Goal: Check status: Check status

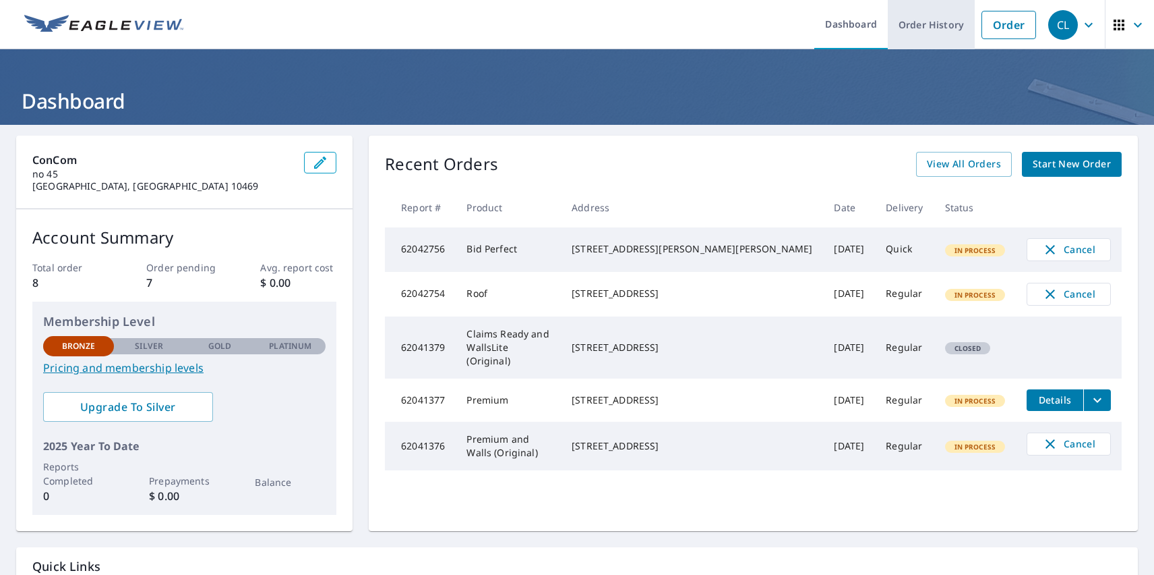
click at [922, 24] on link "Order History" at bounding box center [931, 24] width 87 height 49
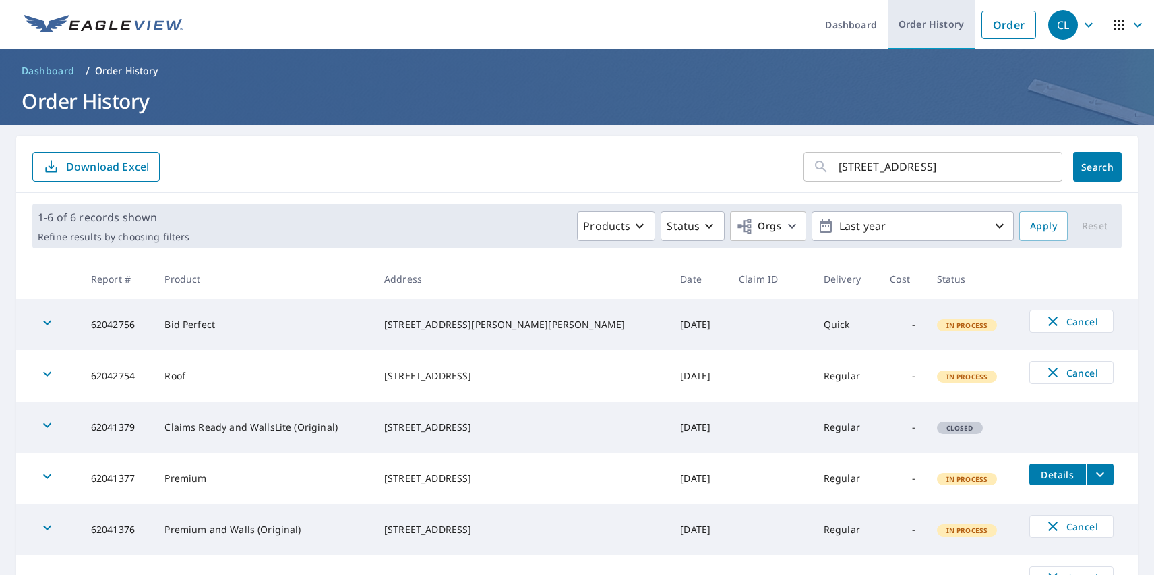
type input "10 Ardmore Rd Kensington, CA 94707"
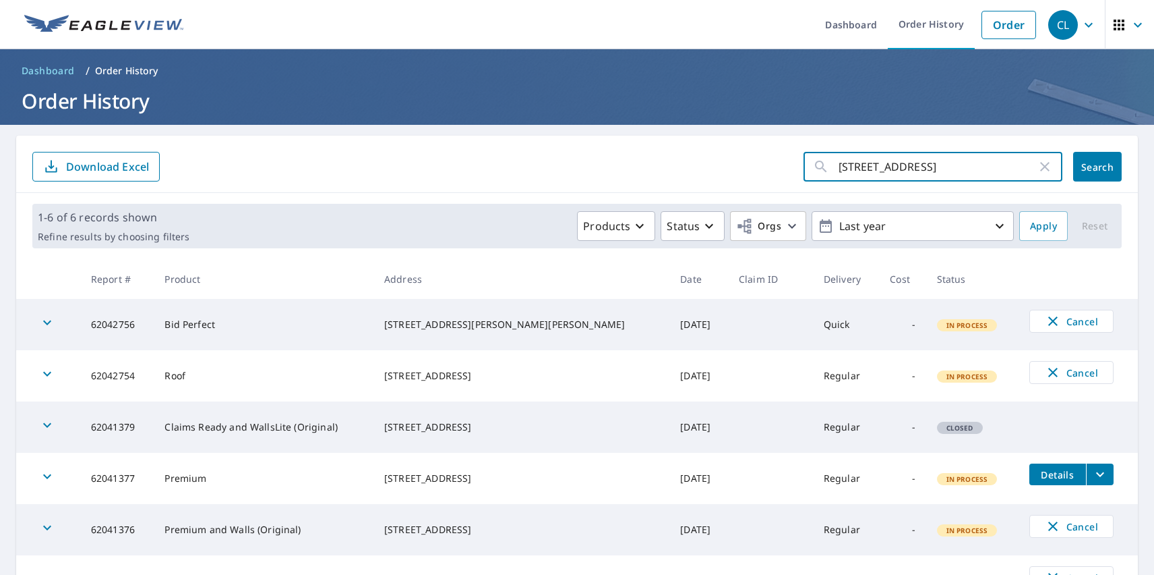
click at [1088, 167] on span "Search" at bounding box center [1097, 166] width 27 height 13
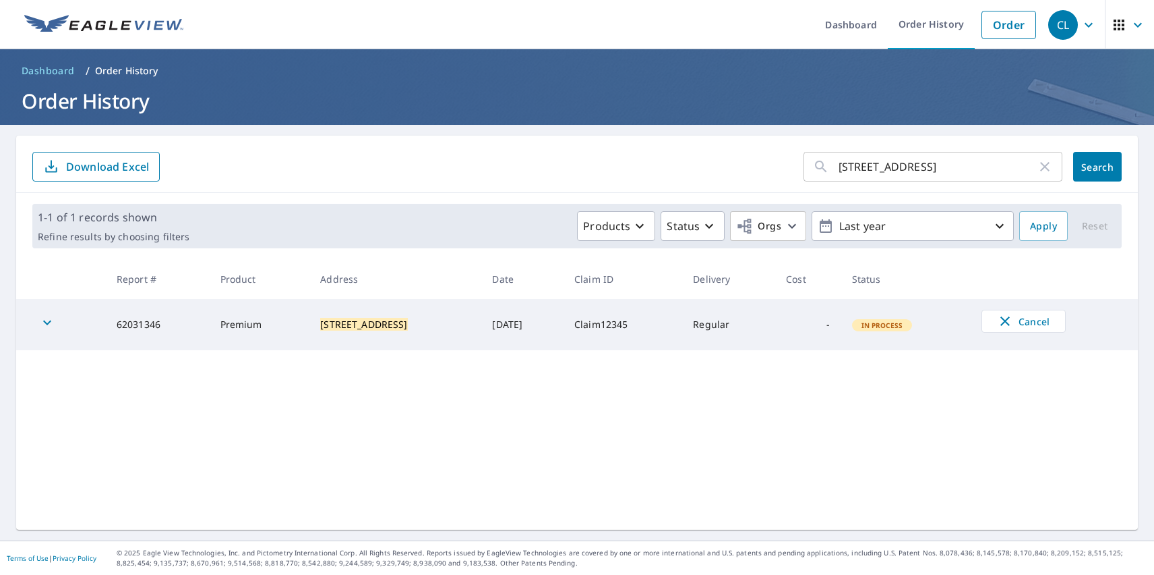
click at [1053, 24] on div "CL" at bounding box center [1064, 25] width 30 height 30
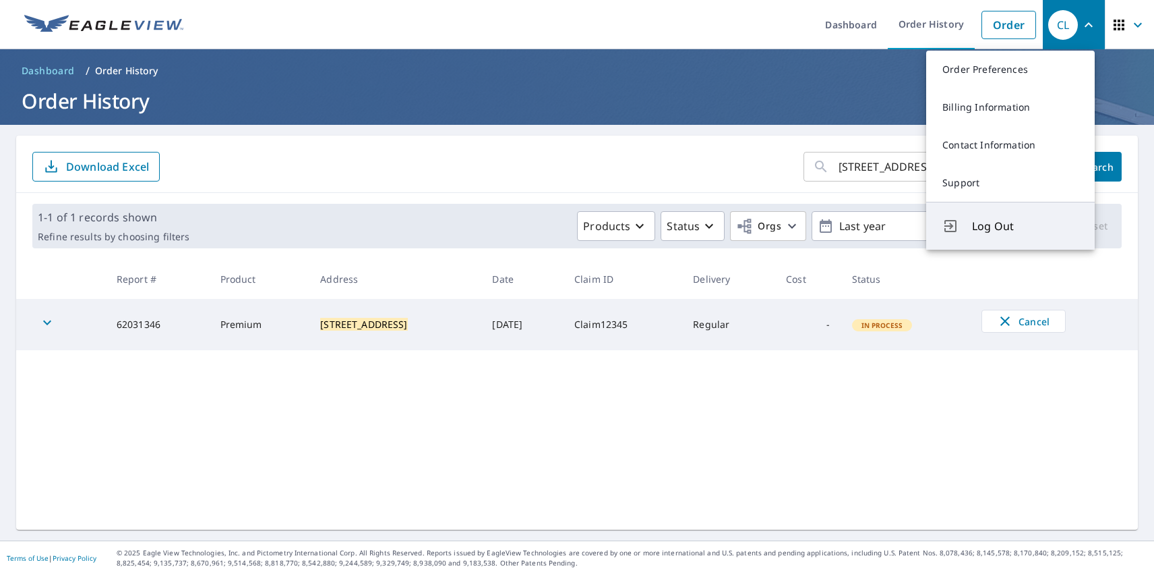
click at [1026, 226] on span "Log Out" at bounding box center [1025, 226] width 107 height 16
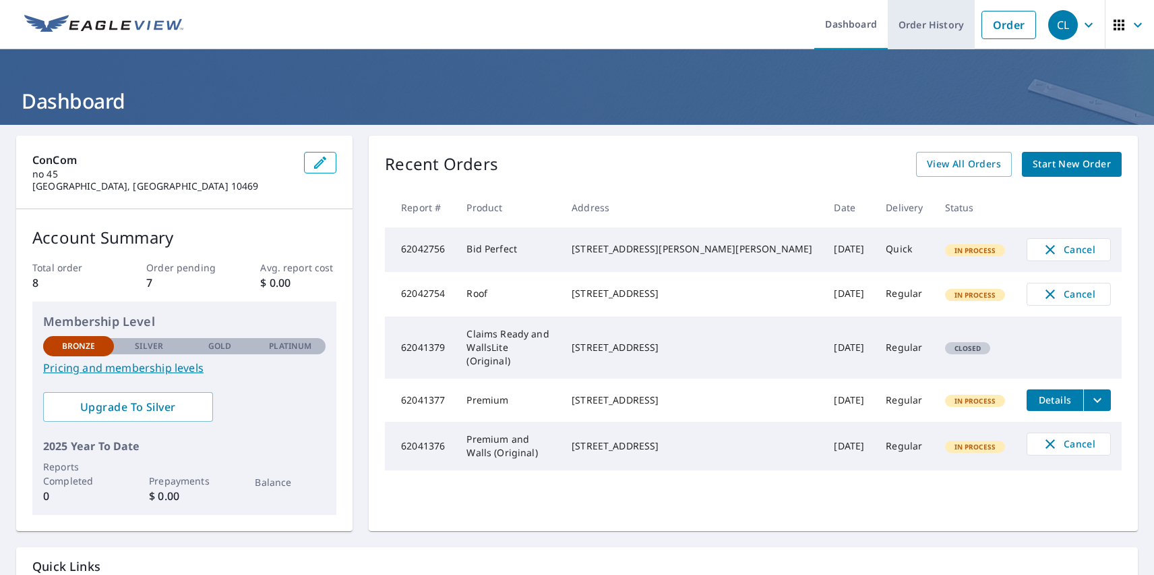
click at [922, 24] on link "Order History" at bounding box center [931, 24] width 87 height 49
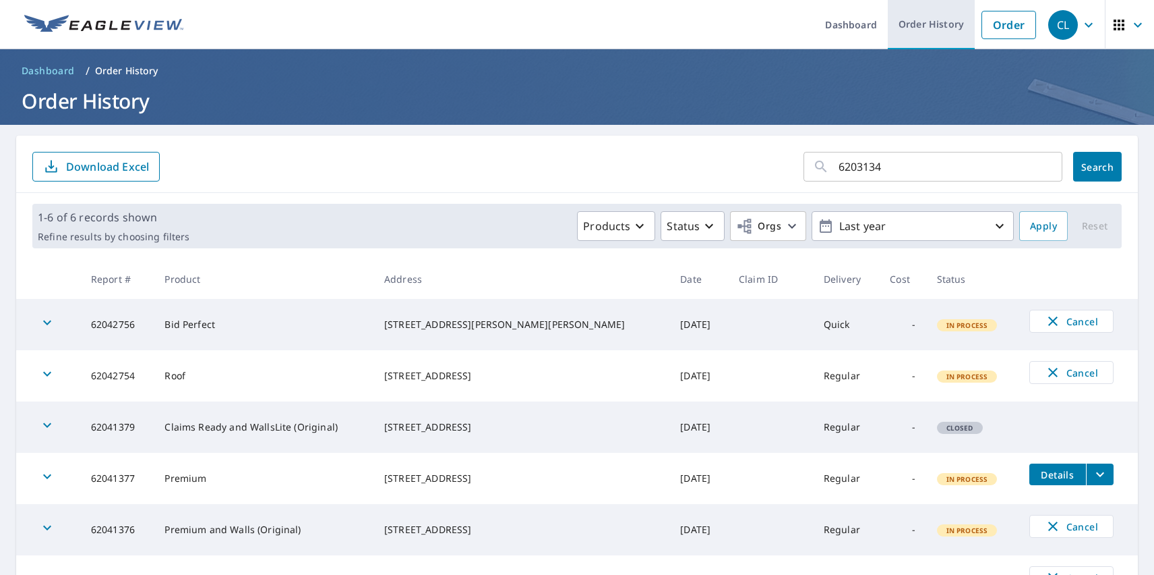
type input "62031346"
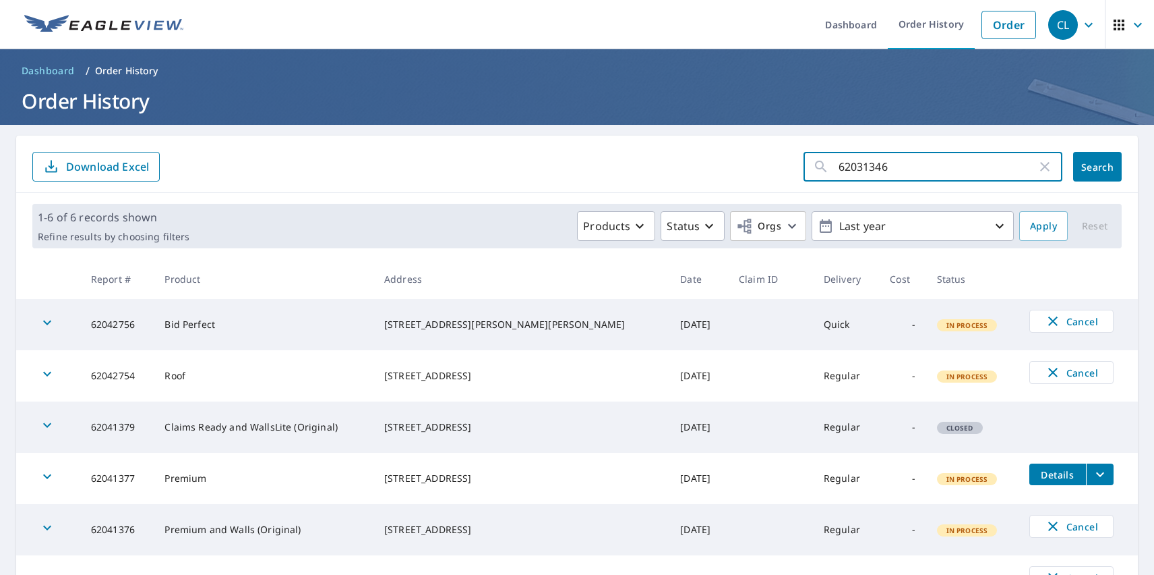
click at [1088, 167] on span "Search" at bounding box center [1097, 166] width 27 height 13
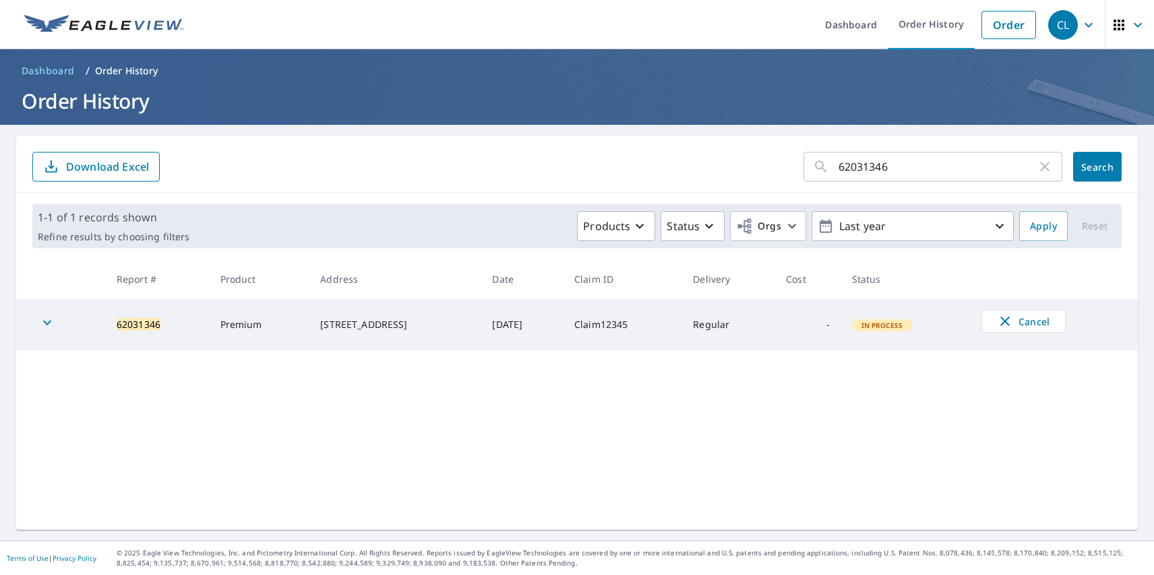
click at [1053, 24] on div "CL" at bounding box center [1064, 25] width 30 height 30
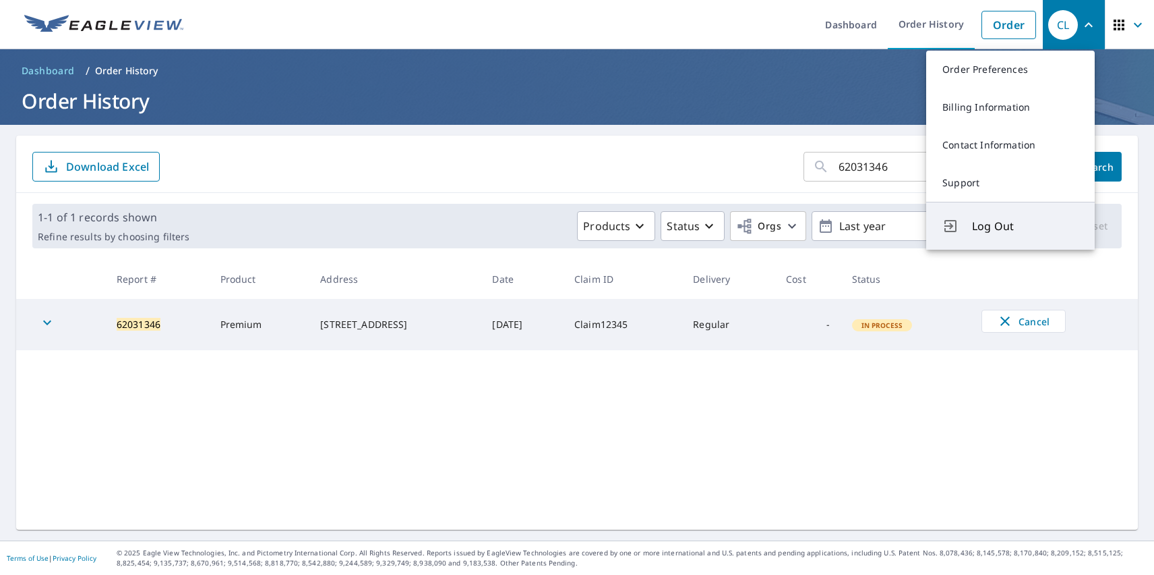
click at [1026, 226] on span "Log Out" at bounding box center [1025, 226] width 107 height 16
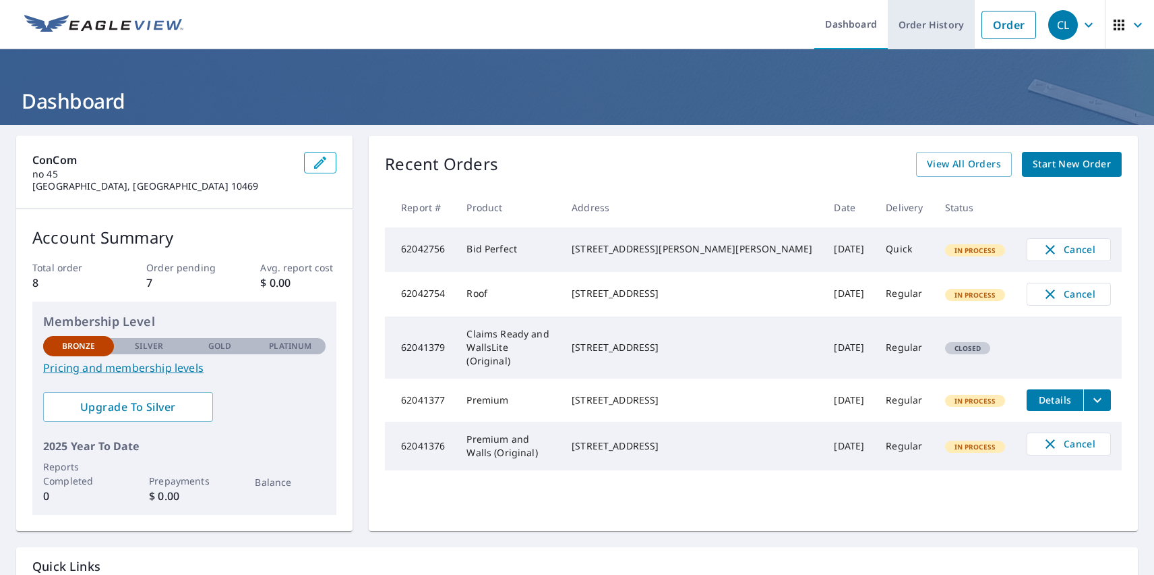
click at [922, 24] on link "Order History" at bounding box center [931, 24] width 87 height 49
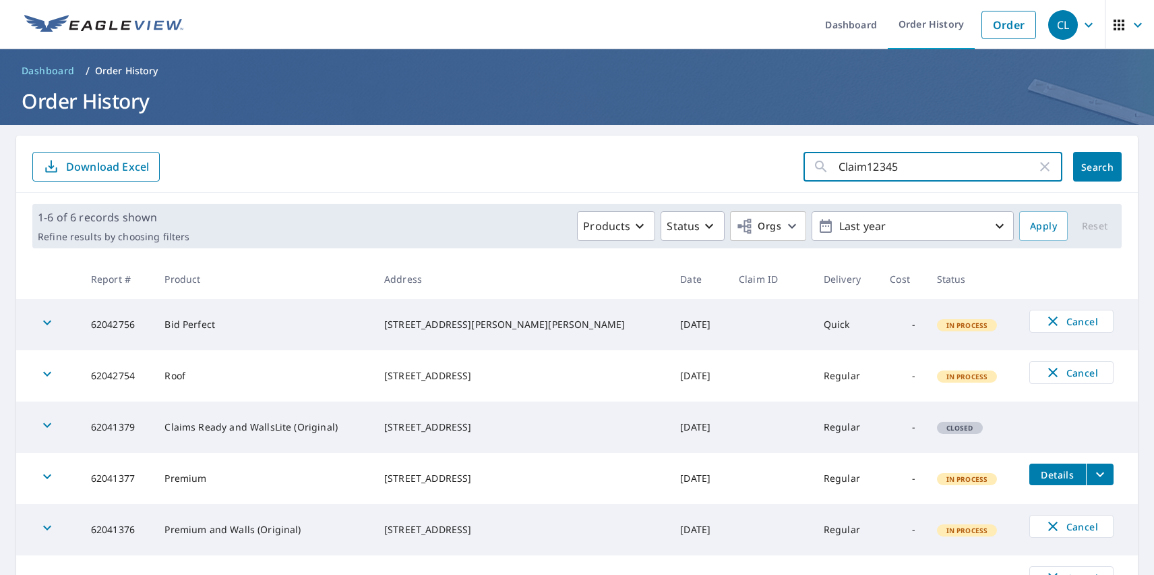
click at [1088, 167] on span "Search" at bounding box center [1097, 166] width 27 height 13
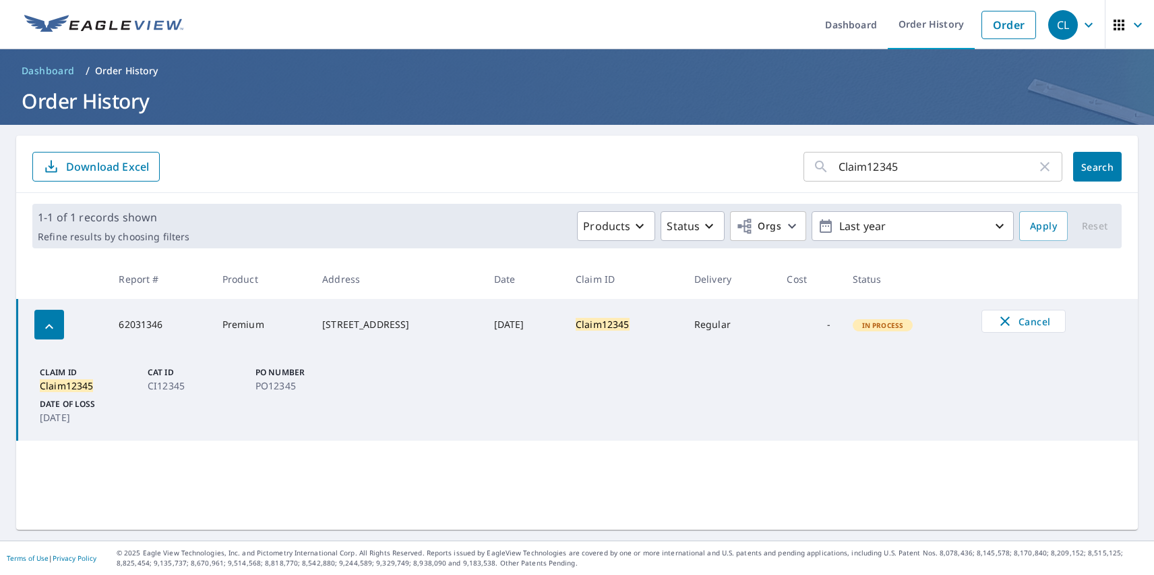
click at [1053, 24] on div "CL" at bounding box center [1064, 25] width 30 height 30
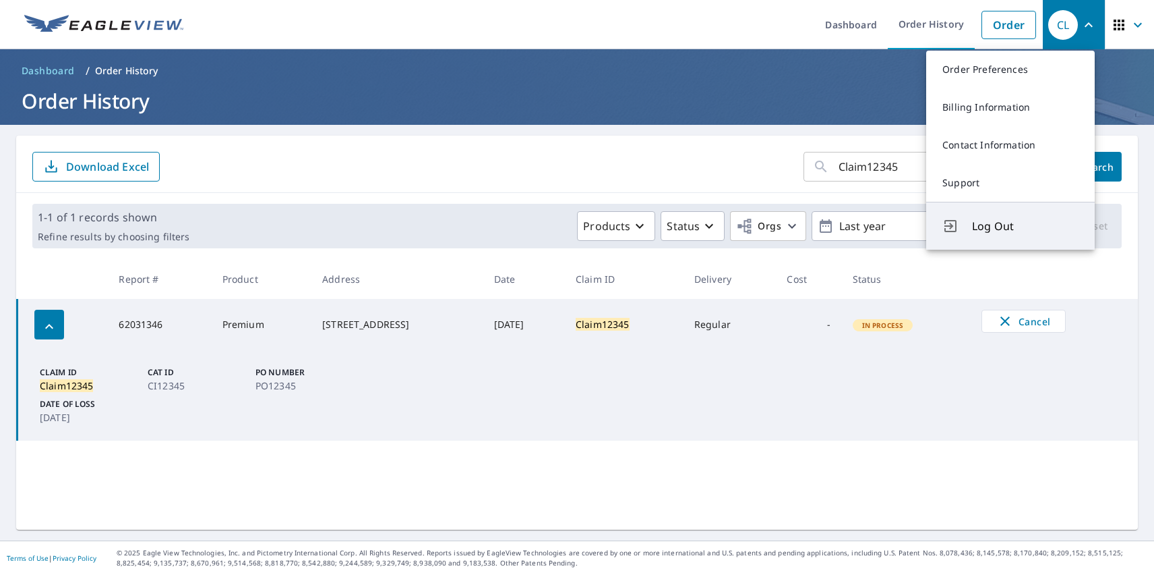
click at [1026, 226] on span "Log Out" at bounding box center [1025, 226] width 107 height 16
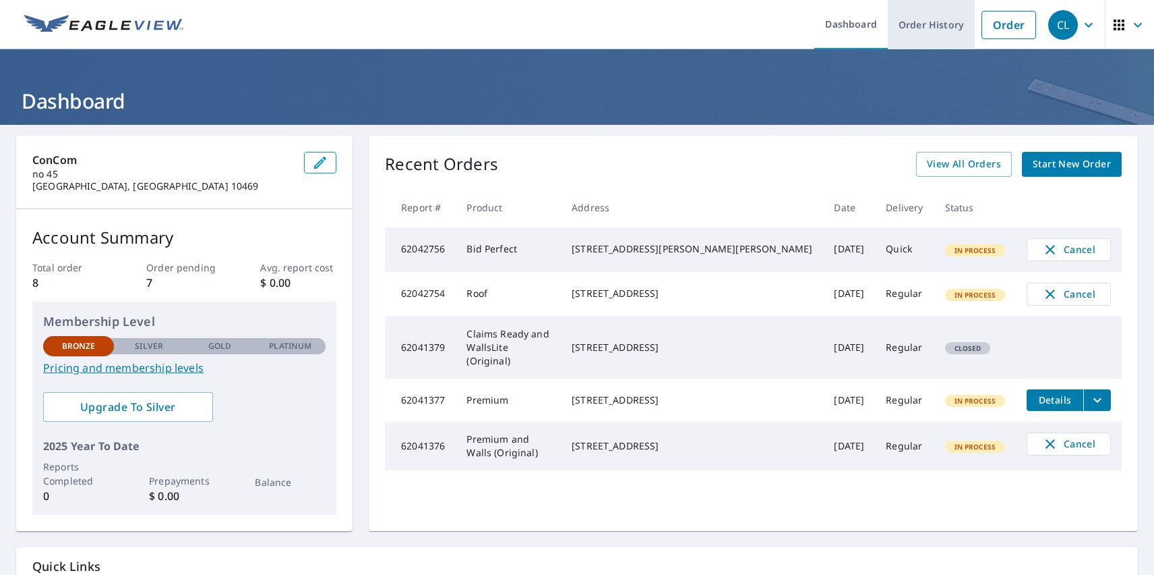
click at [922, 24] on link "Order History" at bounding box center [931, 24] width 87 height 49
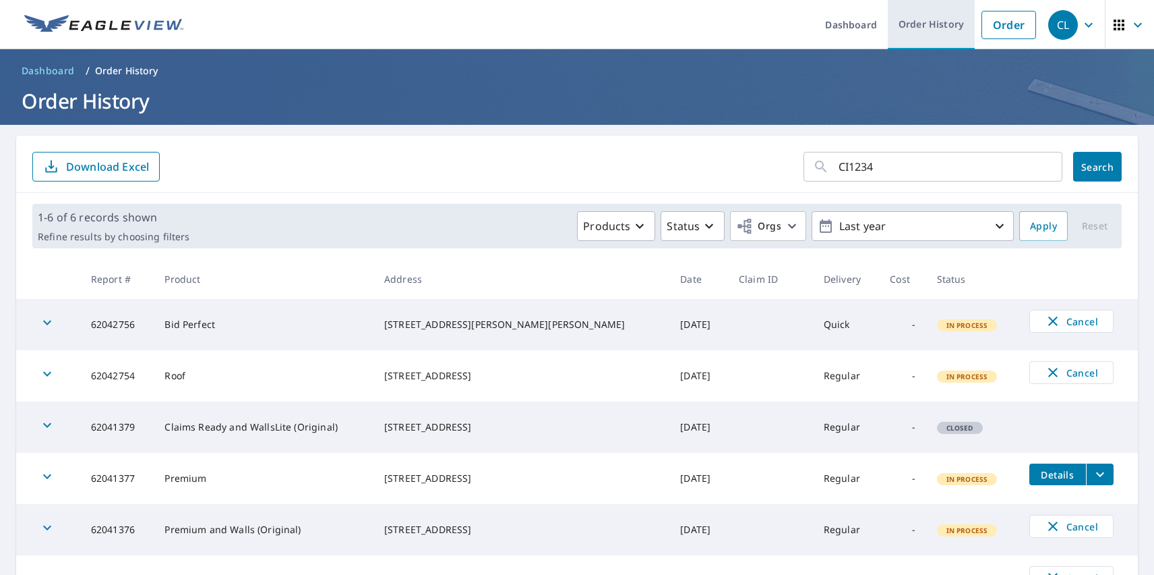
type input "CI12345"
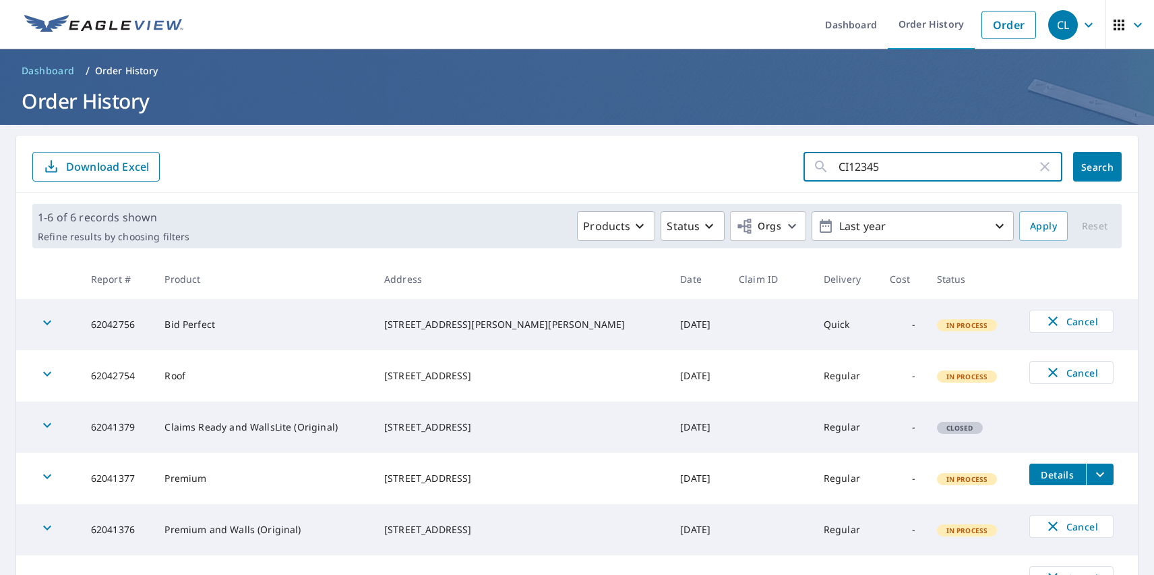
click at [1088, 167] on span "Search" at bounding box center [1097, 166] width 27 height 13
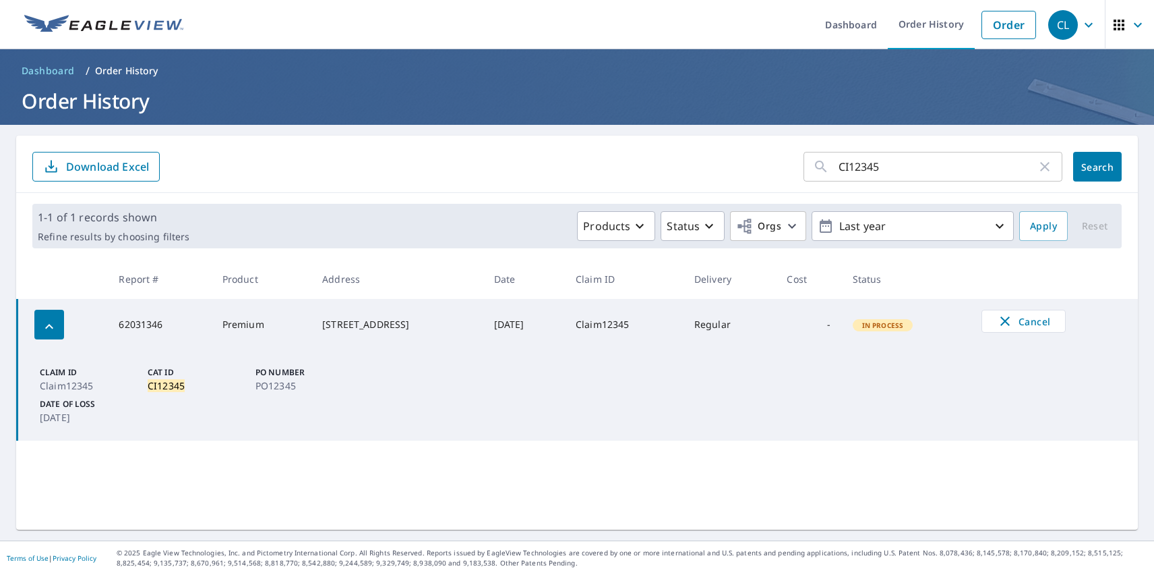
click at [1053, 24] on div "CL" at bounding box center [1064, 25] width 30 height 30
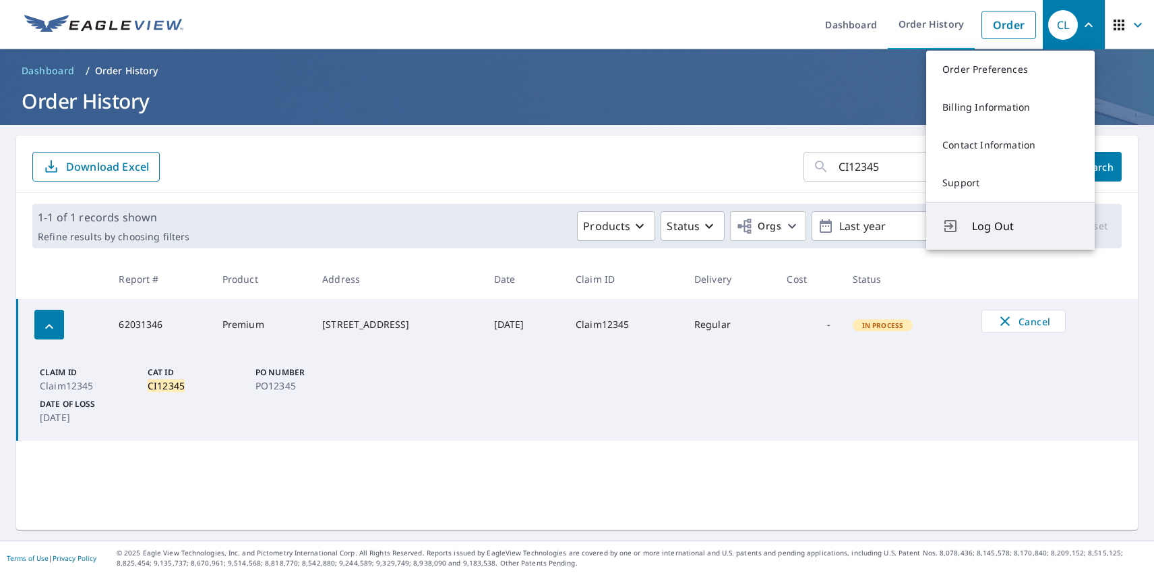
click at [1026, 226] on span "Log Out" at bounding box center [1025, 226] width 107 height 16
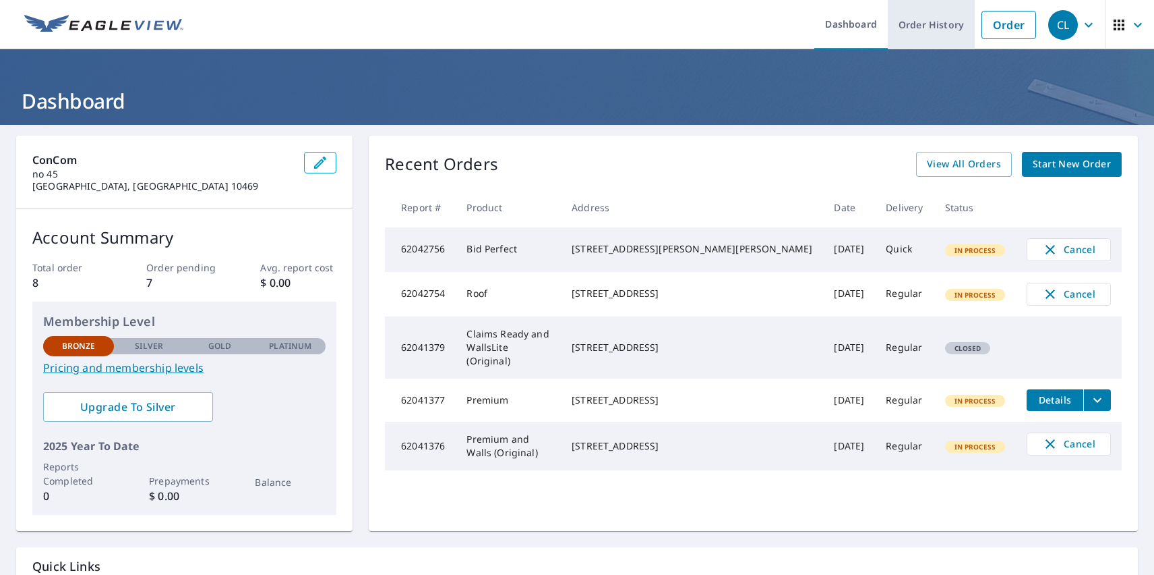
click at [922, 24] on link "Order History" at bounding box center [931, 24] width 87 height 49
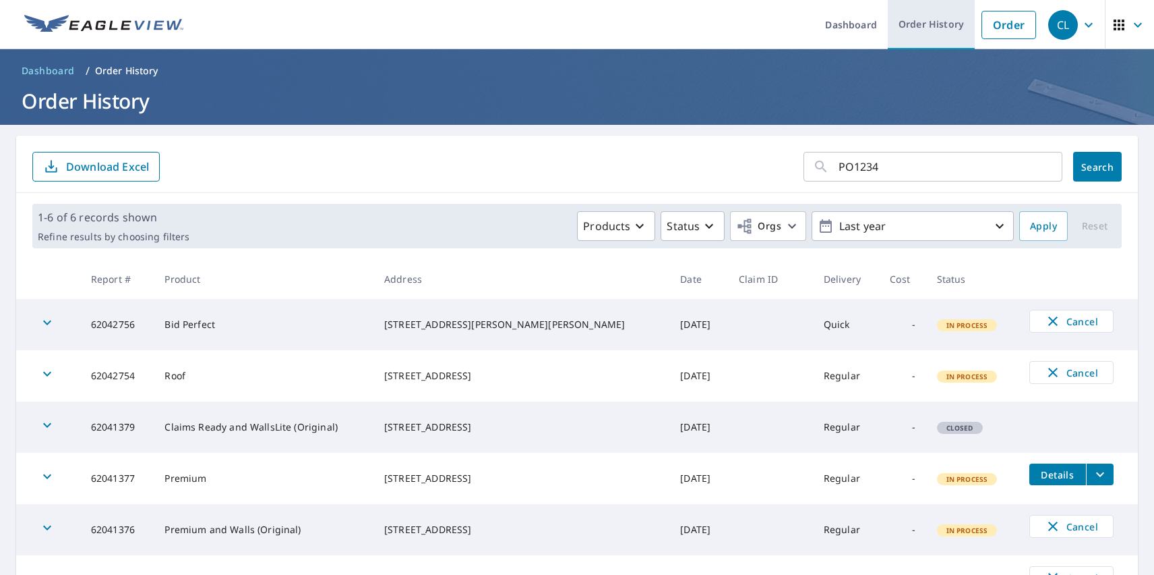
type input "PO12345"
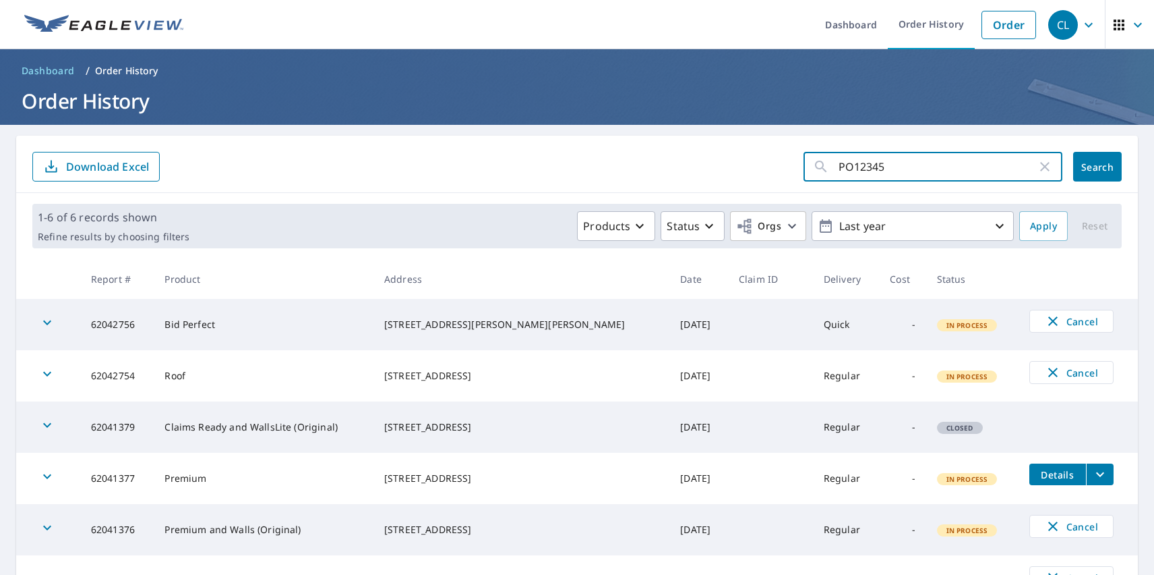
click at [1088, 167] on span "Search" at bounding box center [1097, 166] width 27 height 13
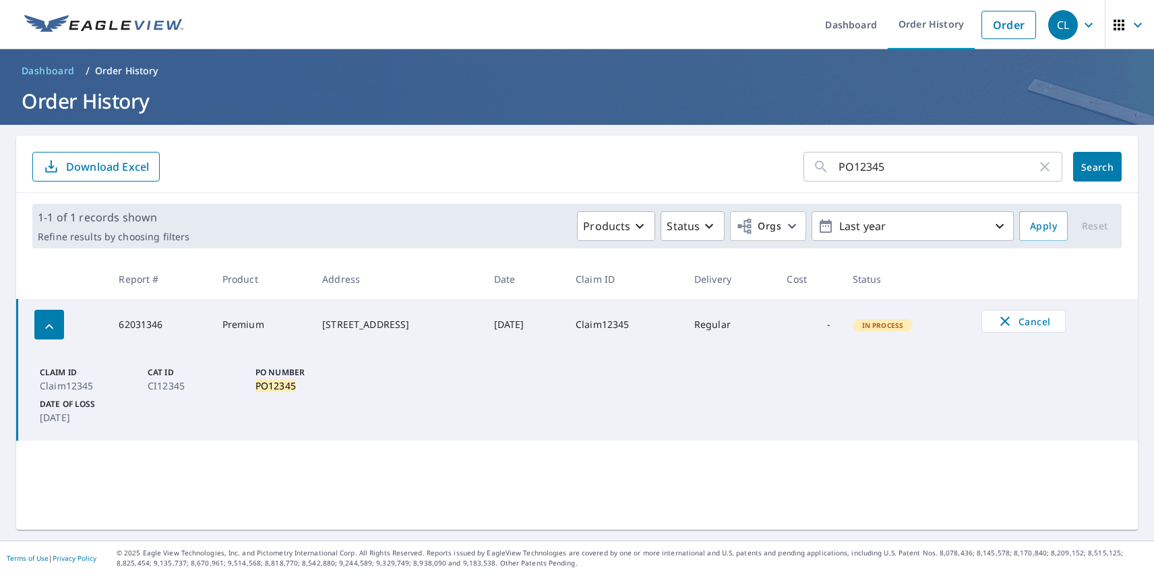
click at [1053, 24] on div "CL" at bounding box center [1064, 25] width 30 height 30
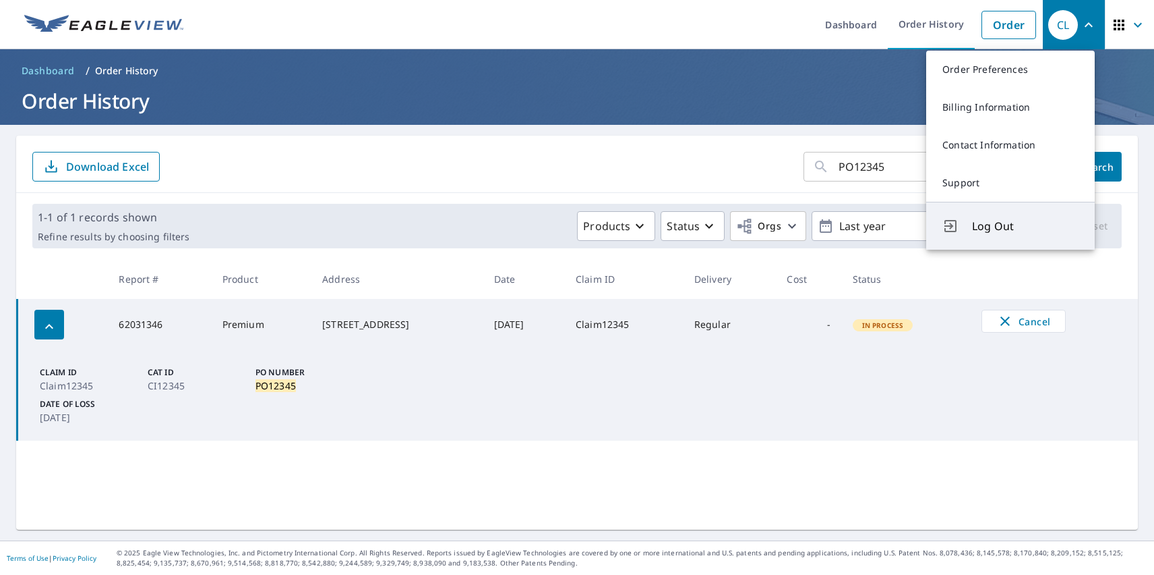
click at [1026, 226] on span "Log Out" at bounding box center [1025, 226] width 107 height 16
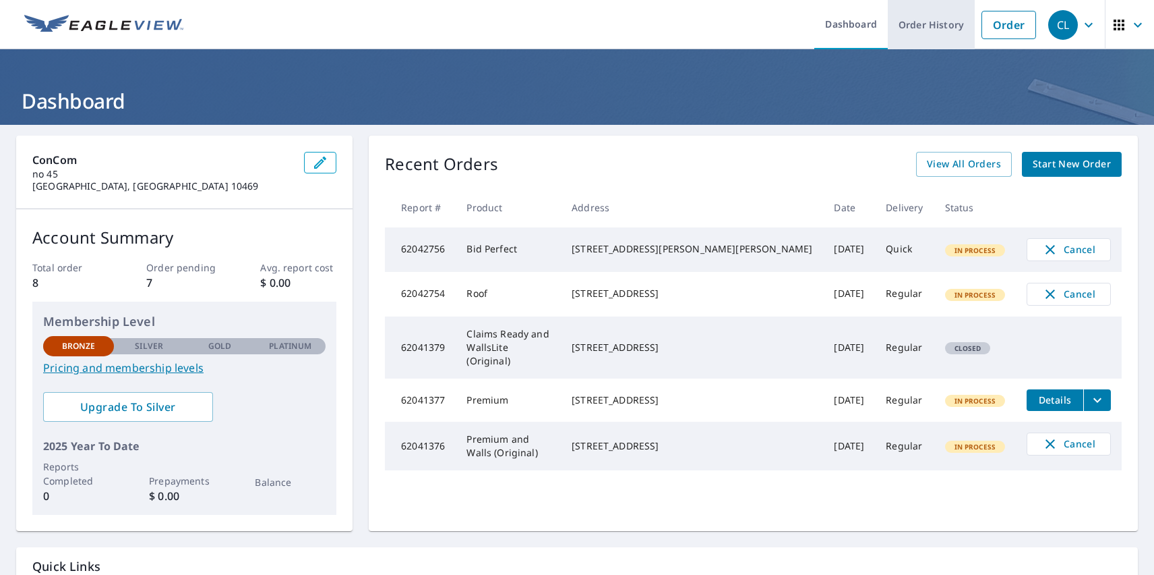
click at [922, 24] on link "Order History" at bounding box center [931, 24] width 87 height 49
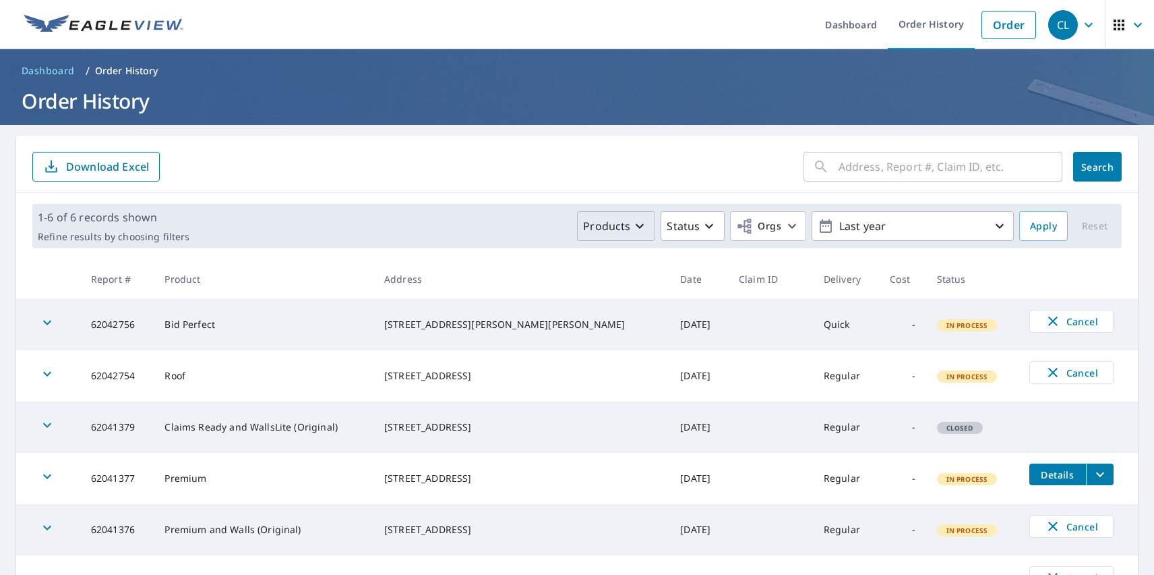
click at [608, 226] on p "Products" at bounding box center [606, 226] width 47 height 16
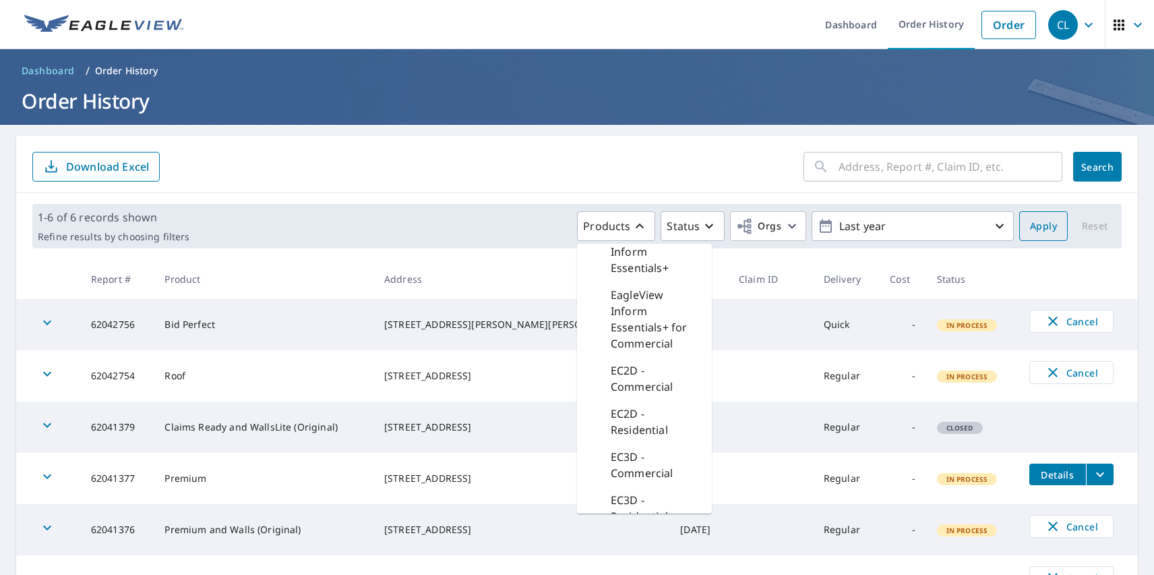
click at [1034, 226] on span "Apply" at bounding box center [1043, 226] width 27 height 17
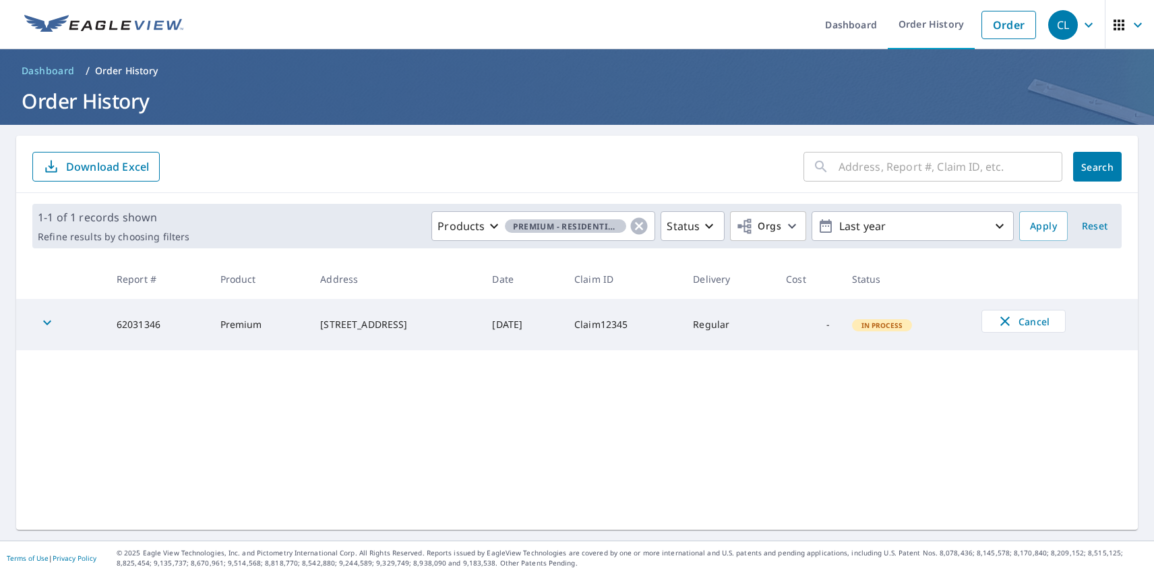
click at [1053, 24] on div "CL" at bounding box center [1064, 25] width 30 height 30
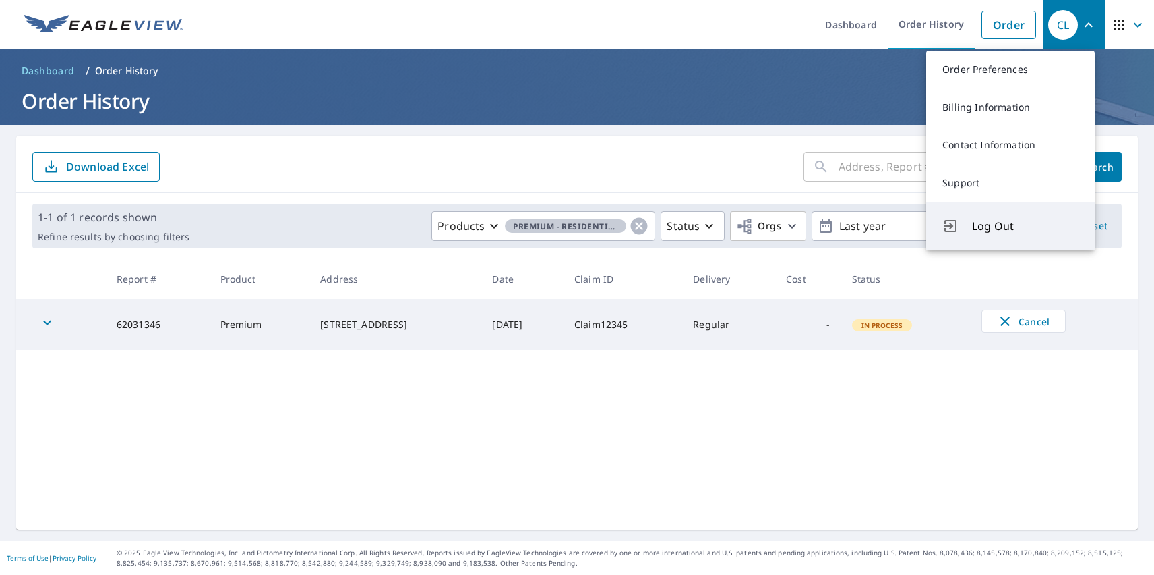
click at [1026, 226] on span "Log Out" at bounding box center [1025, 226] width 107 height 16
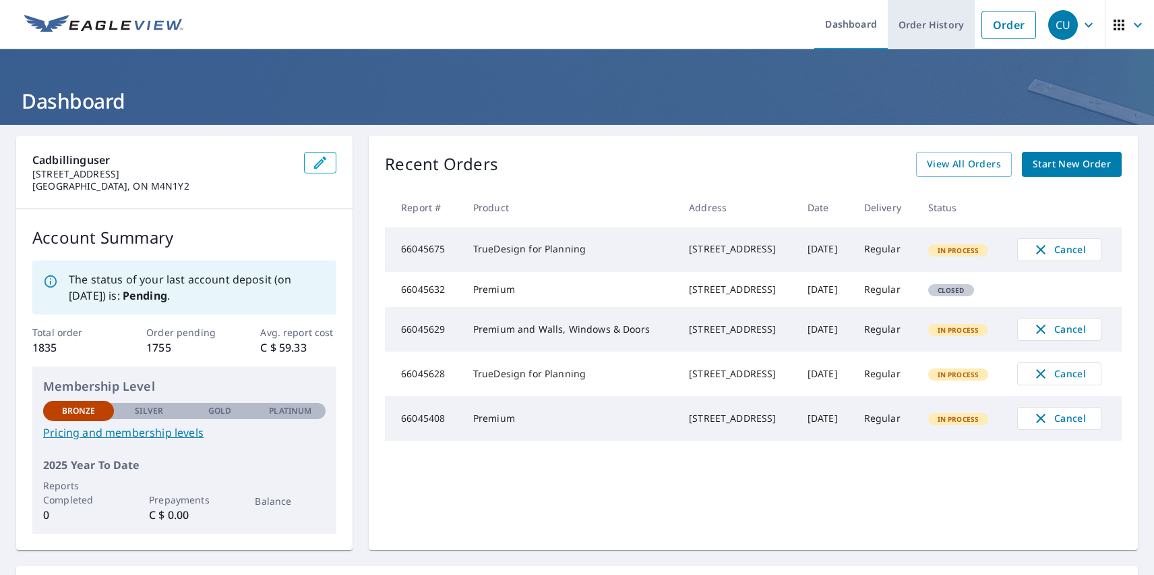
click at [922, 24] on link "Order History" at bounding box center [931, 24] width 87 height 49
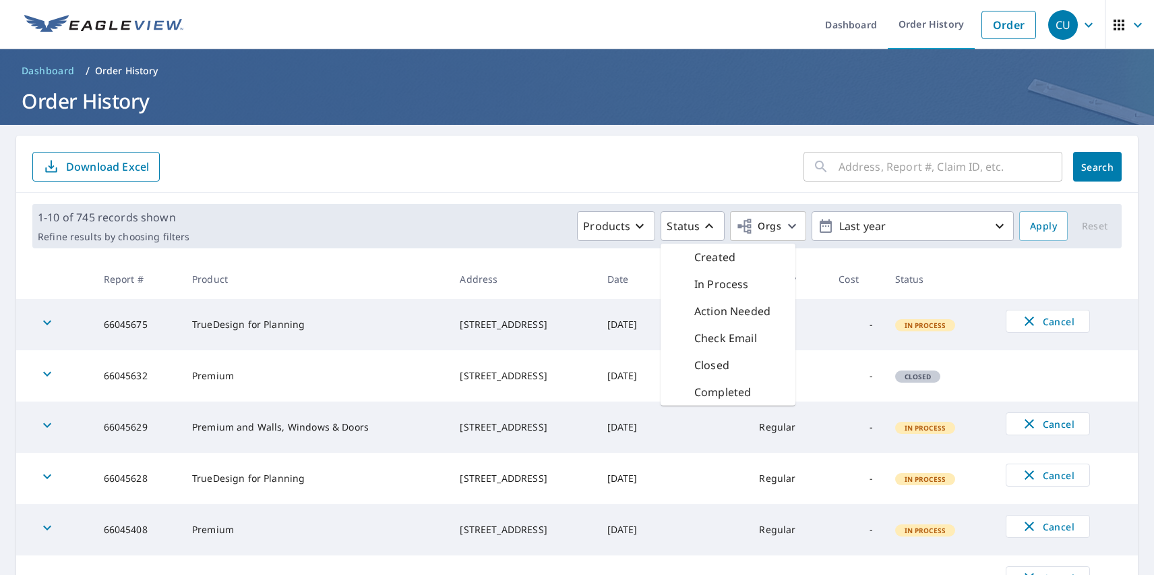
click at [713, 284] on p "In Process" at bounding box center [722, 284] width 55 height 16
click at [1034, 226] on span "Apply" at bounding box center [1043, 226] width 27 height 17
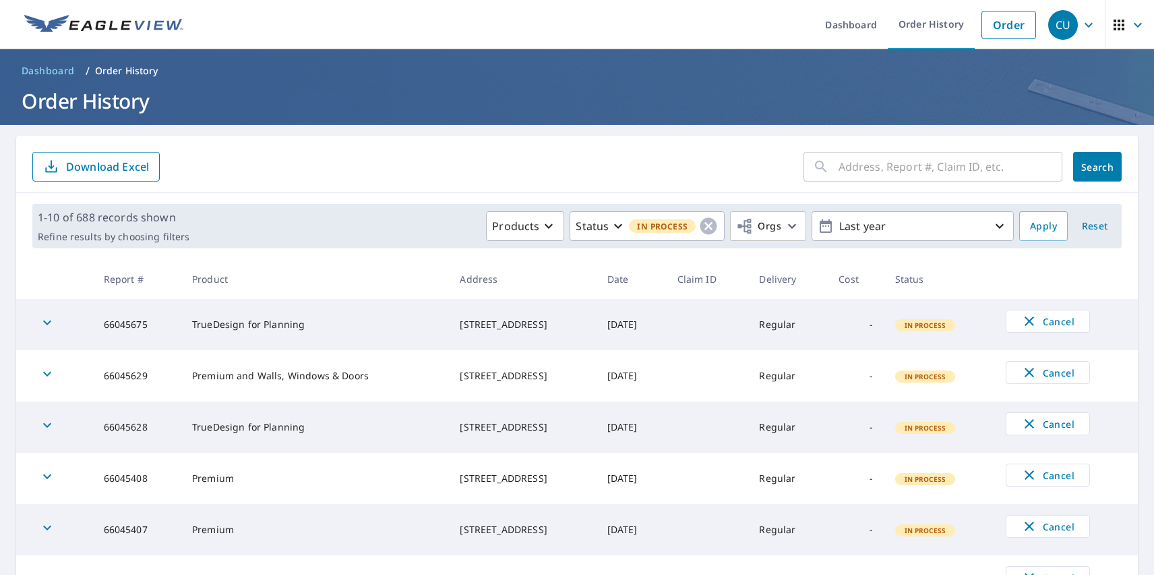
click at [1053, 24] on div "CU" at bounding box center [1064, 25] width 30 height 30
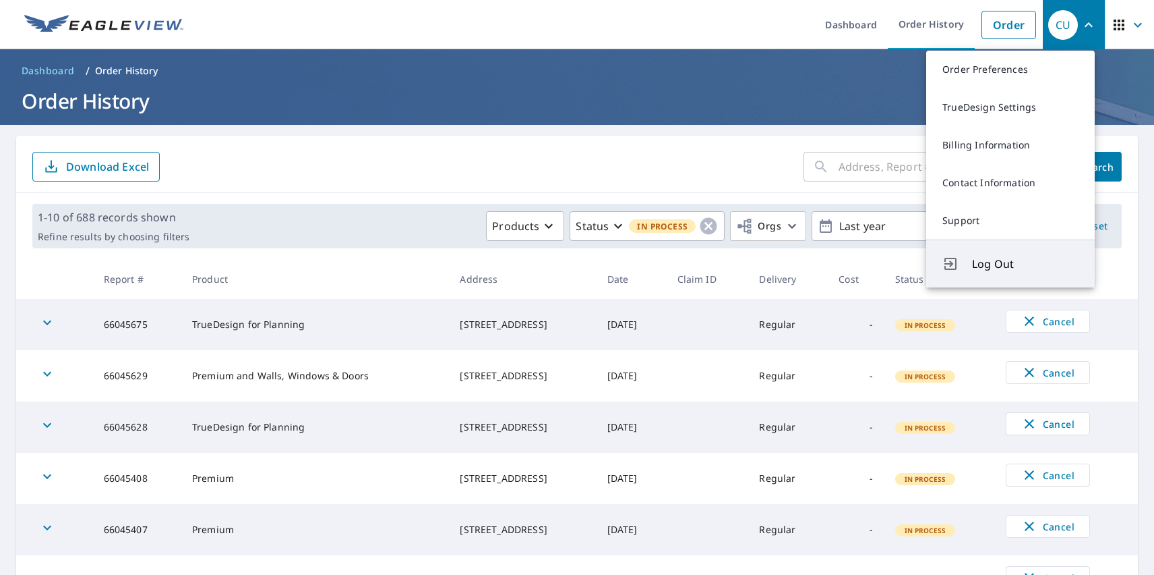
click at [1026, 264] on span "Log Out" at bounding box center [1025, 264] width 107 height 16
